Goal: Task Accomplishment & Management: Use online tool/utility

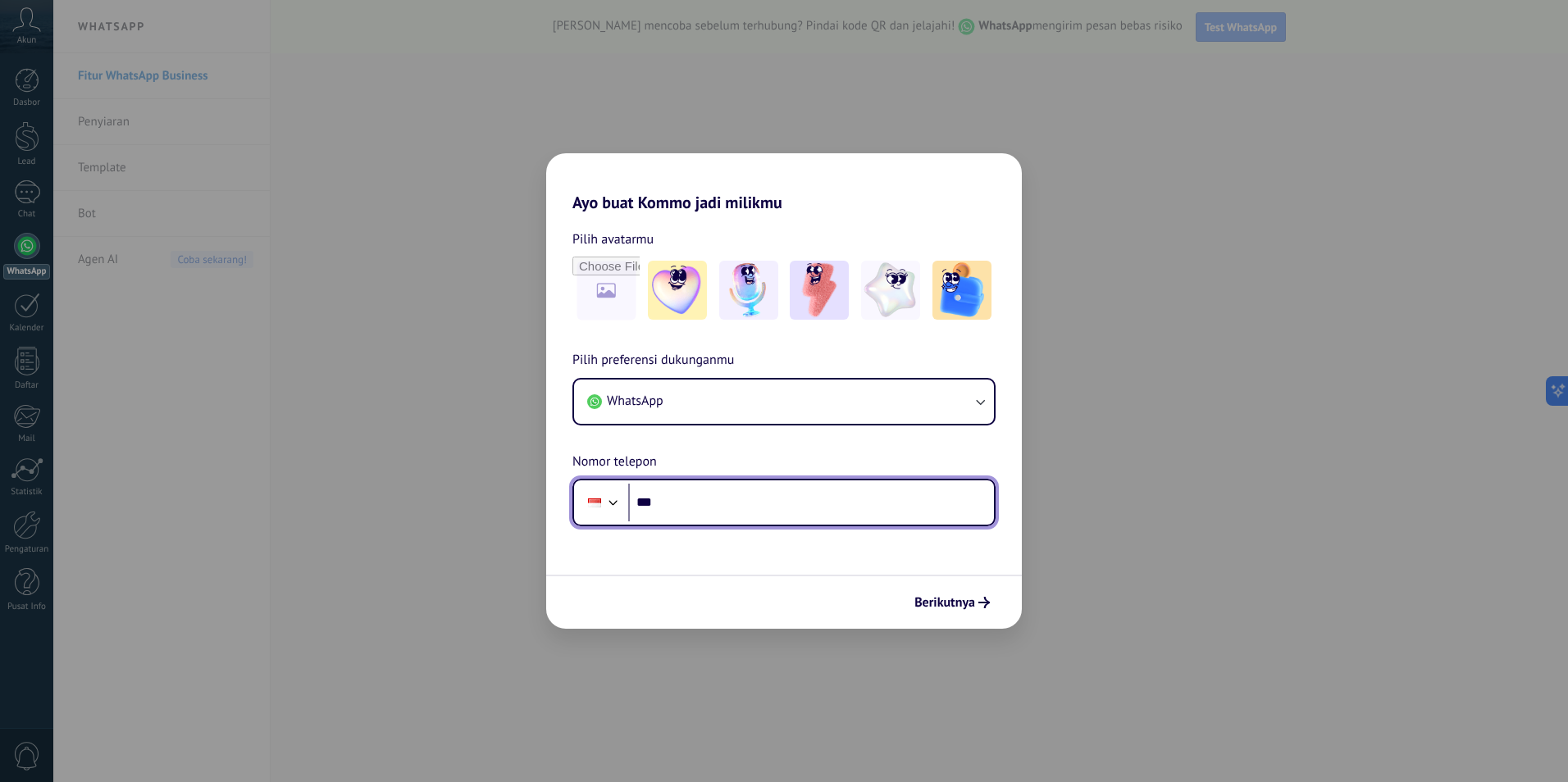
click at [751, 511] on input "***" at bounding box center [811, 502] width 366 height 37
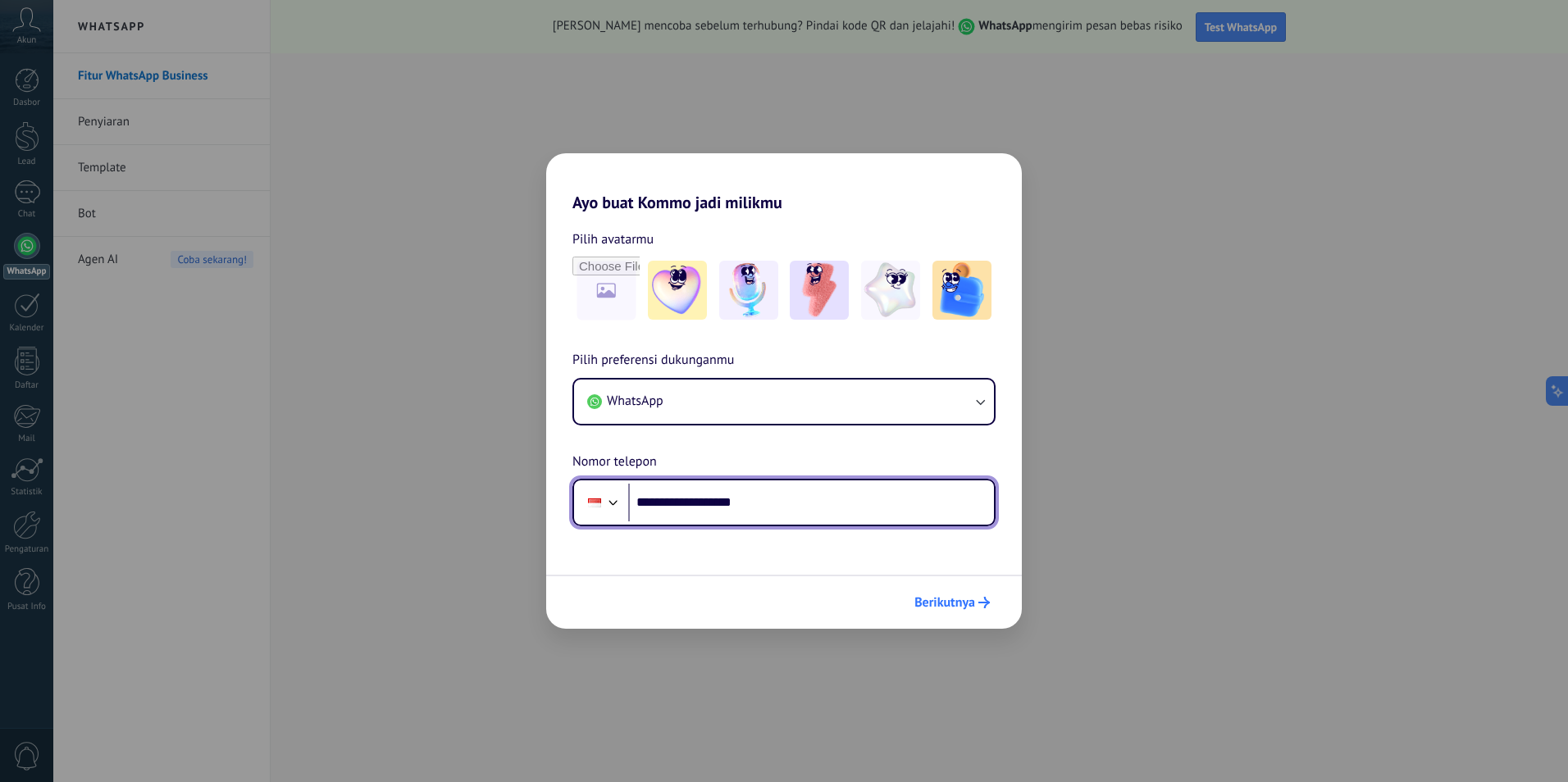
type input "**********"
click at [956, 597] on span "Berikutnya" at bounding box center [944, 603] width 61 height 12
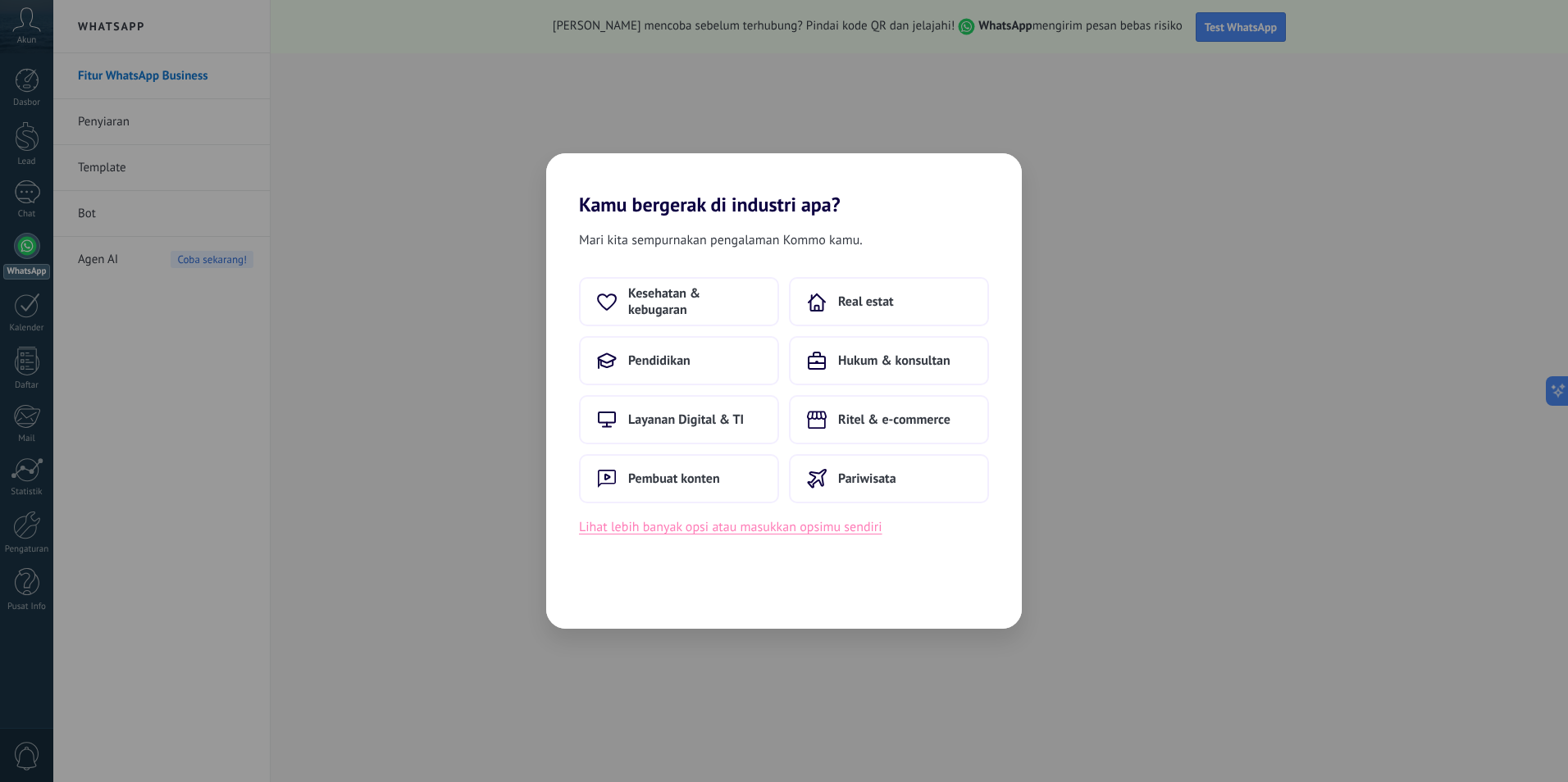
click at [797, 530] on button "Lihat lebih banyak opsi atau masukkan opsimu sendiri" at bounding box center [731, 527] width 303 height 22
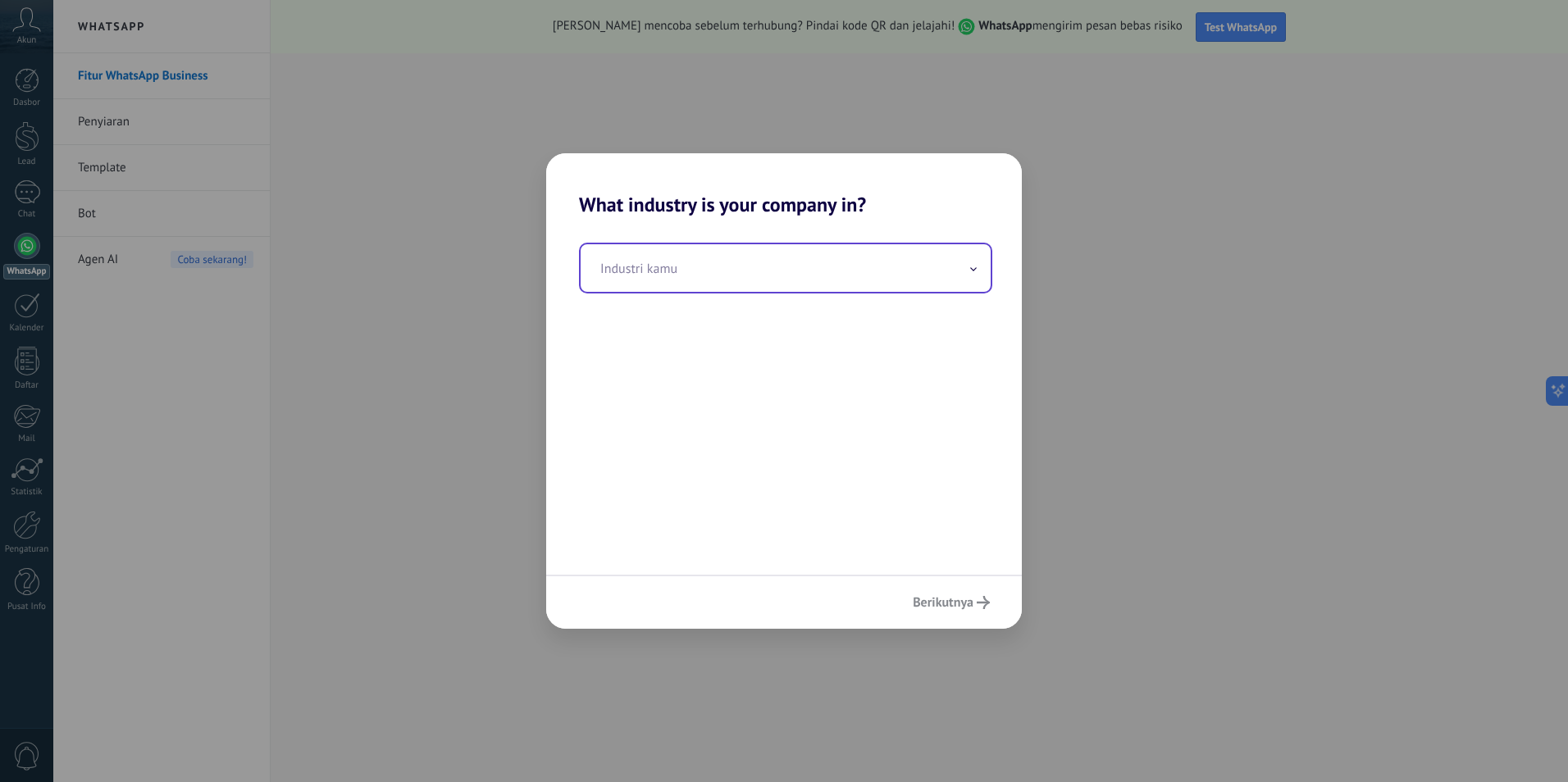
click at [747, 276] on input "text" at bounding box center [786, 267] width 410 height 47
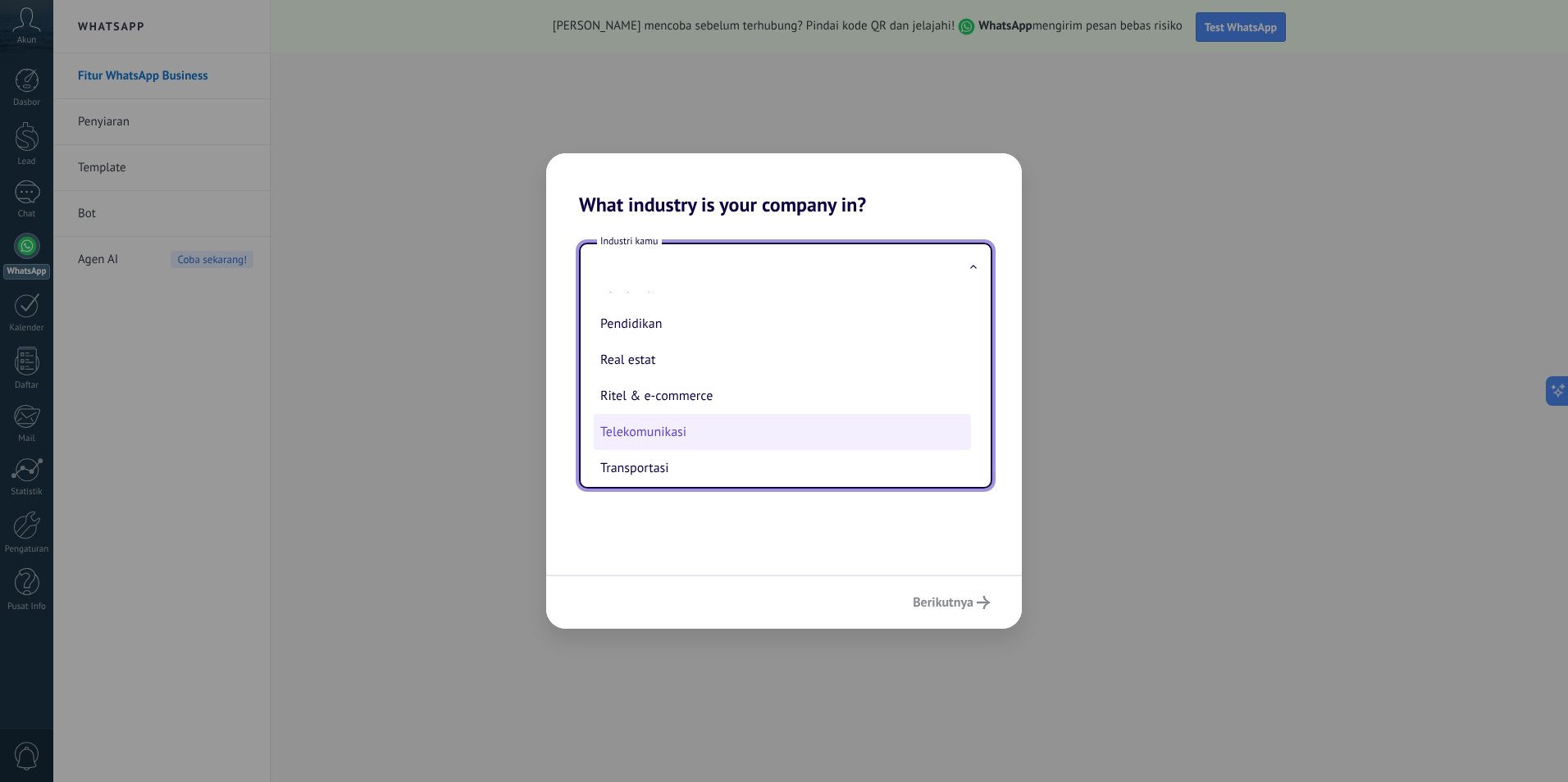
scroll to position [435, 0]
click at [716, 429] on li "Telekomunikasi" at bounding box center [782, 419] width 377 height 36
type input "**********"
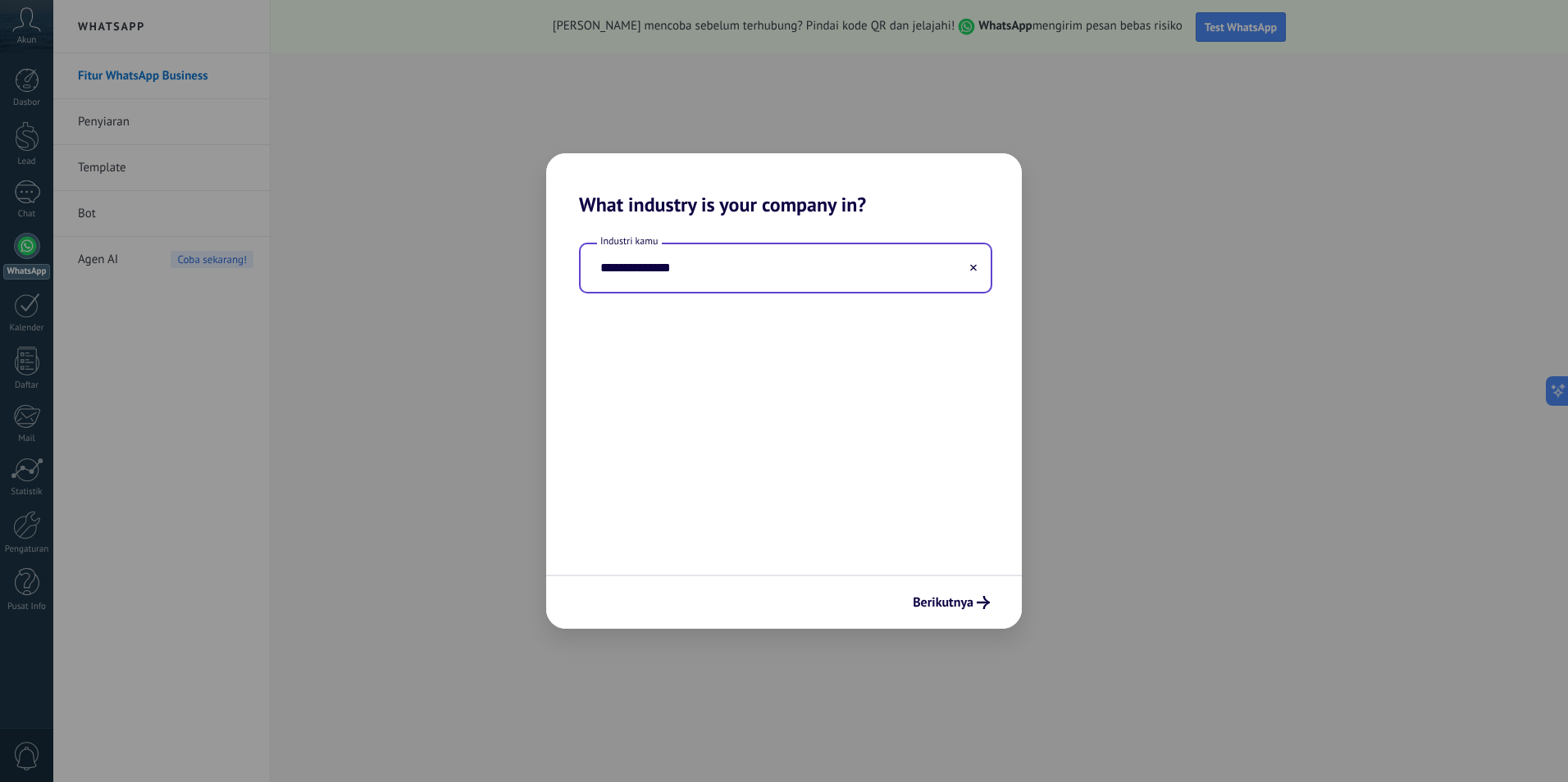
click at [956, 623] on div "Berikutnya" at bounding box center [783, 601] width 476 height 54
click at [953, 616] on div "Berikutnya" at bounding box center [783, 601] width 476 height 54
click at [953, 599] on span "Berikutnya" at bounding box center [942, 603] width 61 height 12
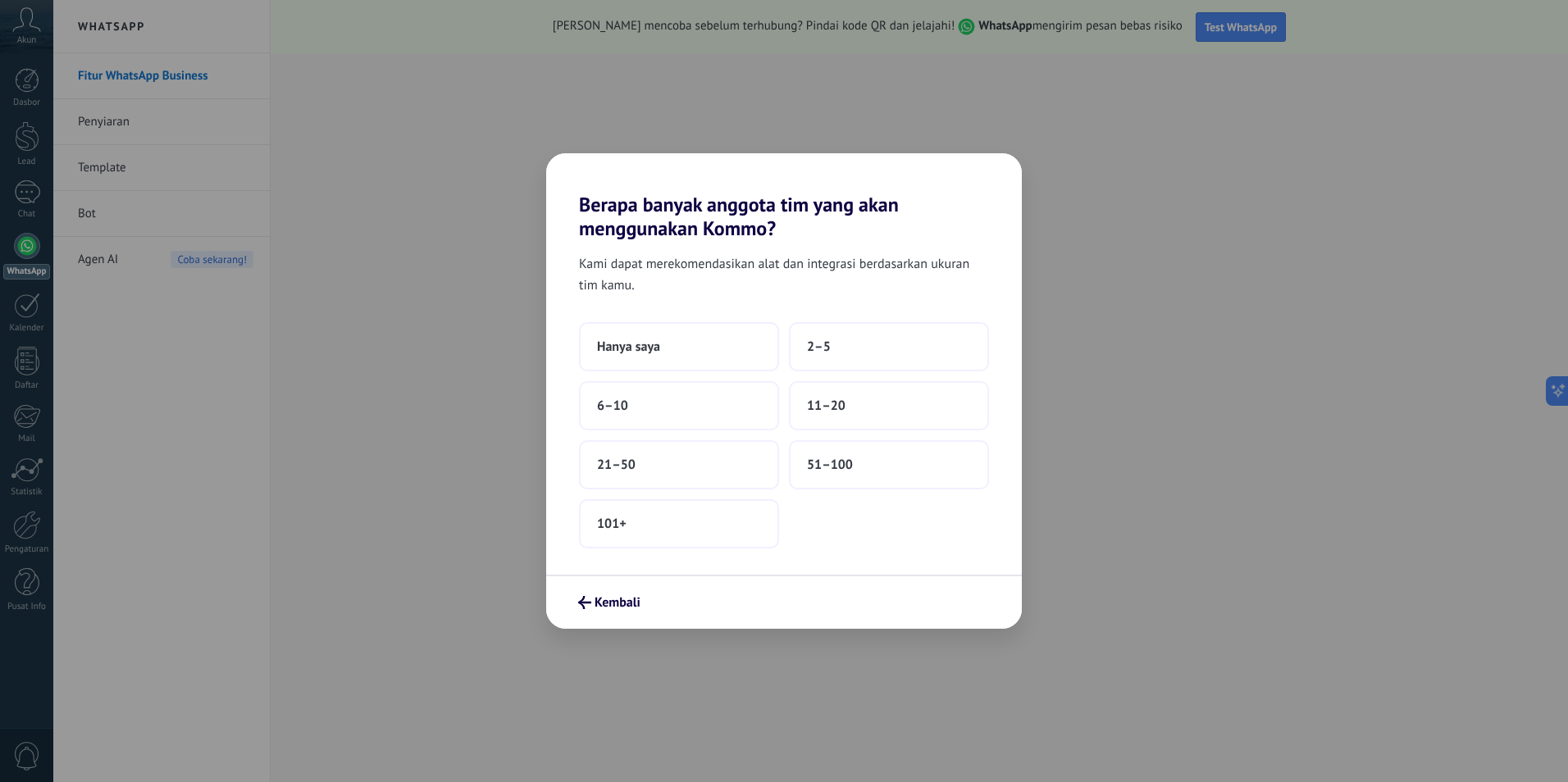
click at [688, 373] on div "Hanya saya 2–5 6–10 11–20 21–50 51–100 101+" at bounding box center [784, 436] width 410 height 227
click at [692, 361] on button "Hanya saya" at bounding box center [679, 346] width 200 height 49
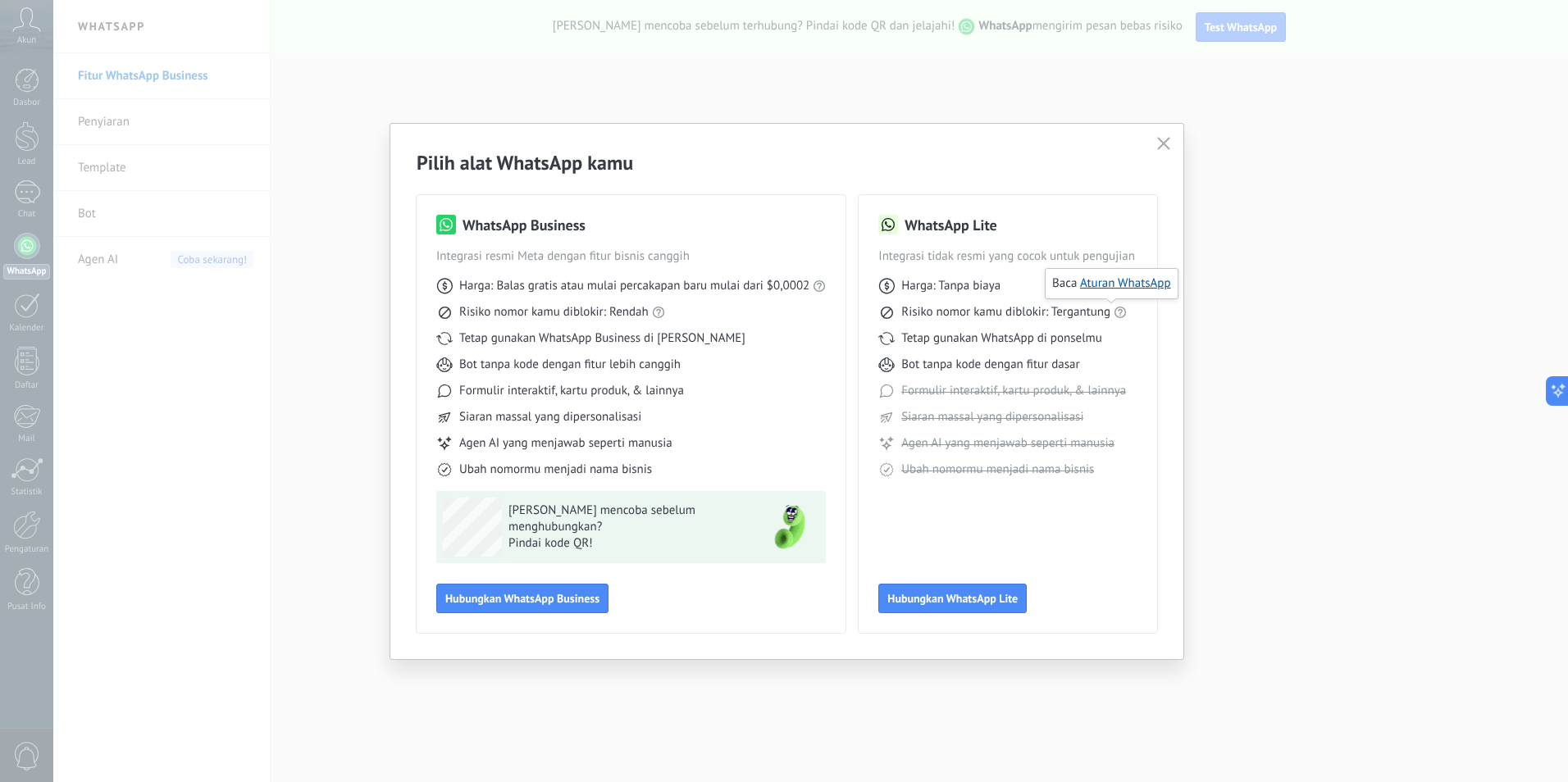
click at [1114, 312] on icon at bounding box center [1121, 312] width 13 height 13
click at [1129, 281] on link "Aturan WhatsApp" at bounding box center [1125, 283] width 91 height 16
click at [962, 603] on span "Hubungkan WhatsApp Lite" at bounding box center [952, 599] width 130 height 12
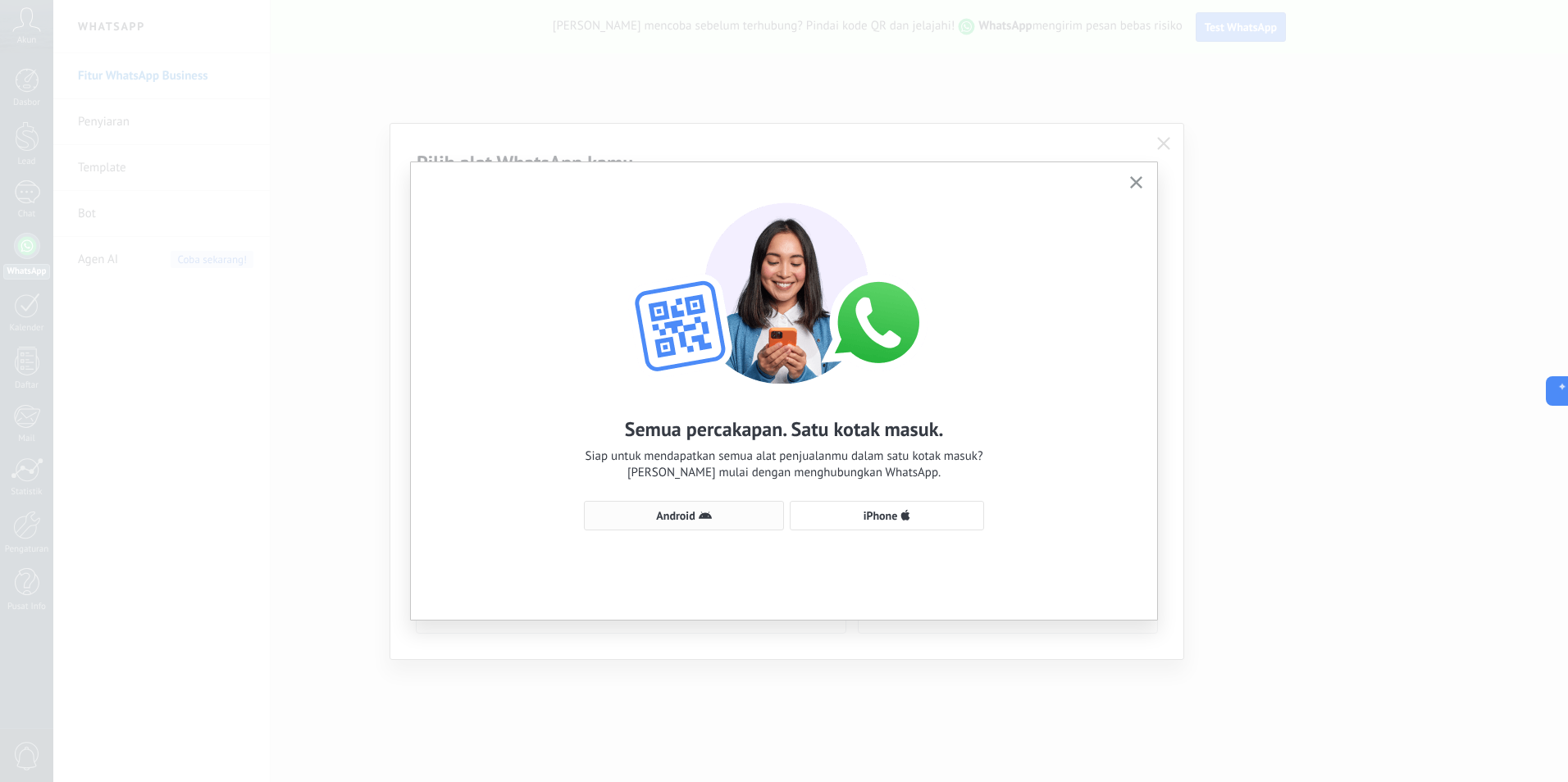
click at [729, 517] on span "Android" at bounding box center [684, 516] width 182 height 13
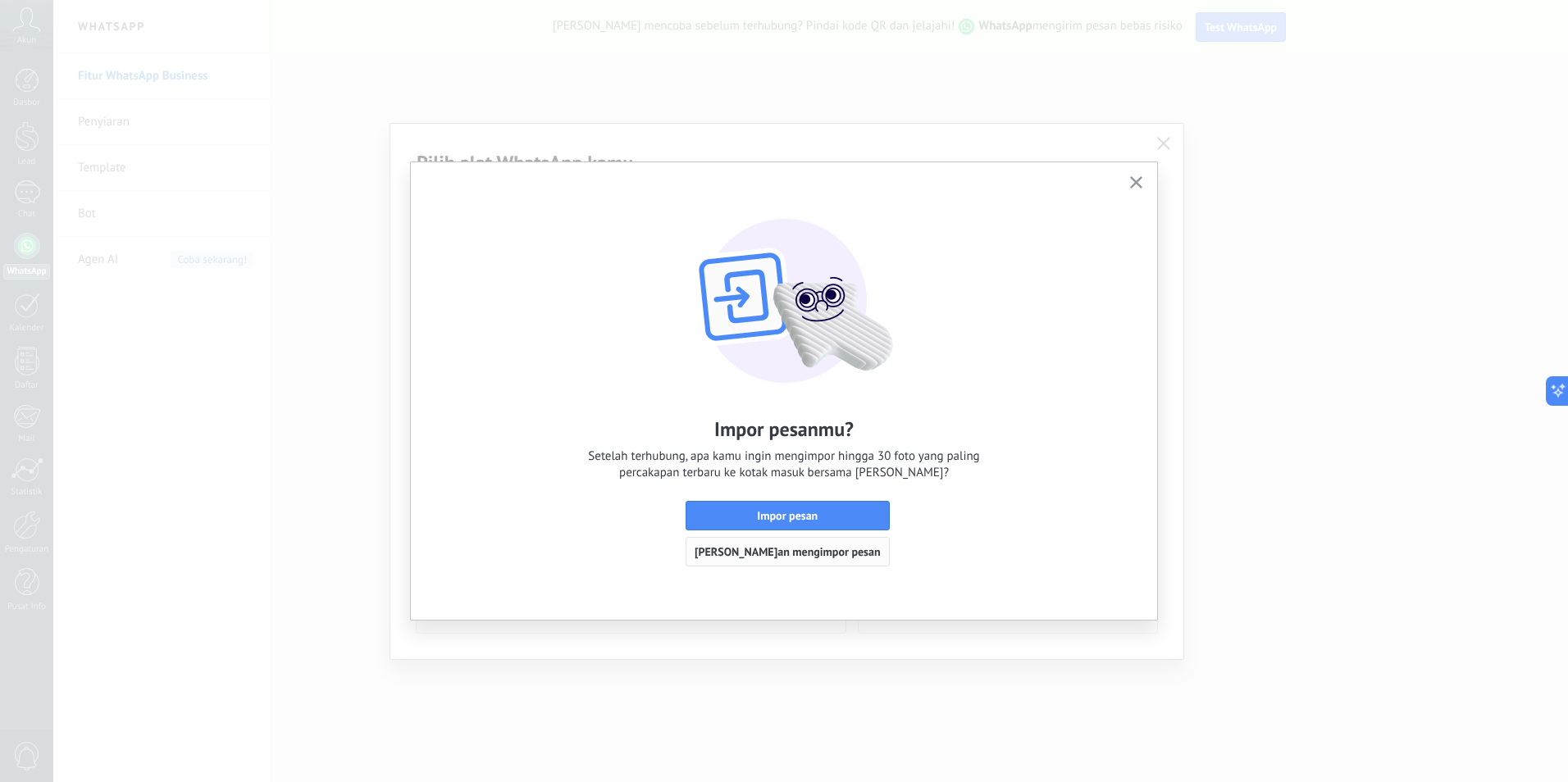
click at [847, 550] on span "[PERSON_NAME]an mengimpor pesan" at bounding box center [787, 551] width 186 height 12
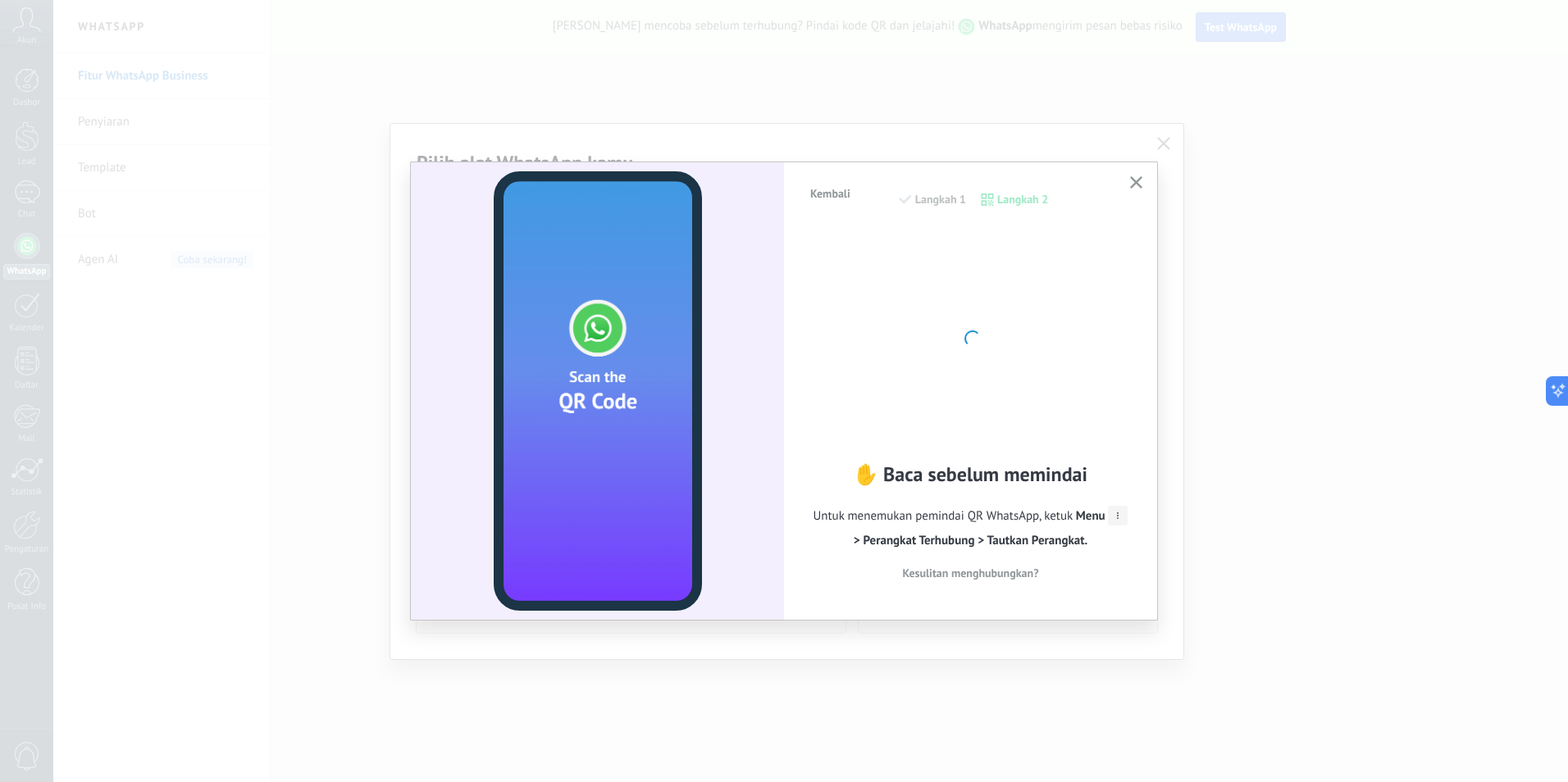
click at [991, 338] on div at bounding box center [971, 336] width 181 height 181
